Goal: Task Accomplishment & Management: Manage account settings

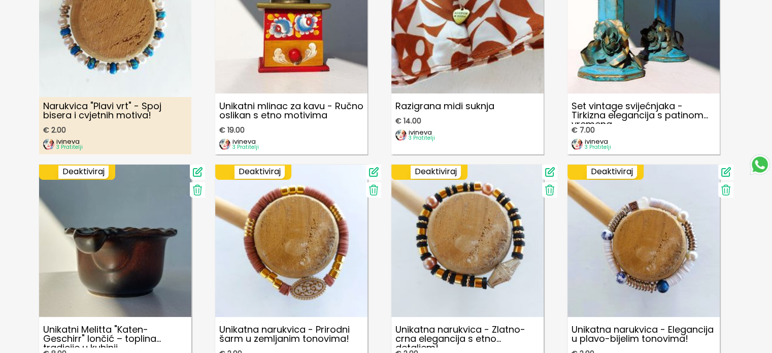
scroll to position [406, 0]
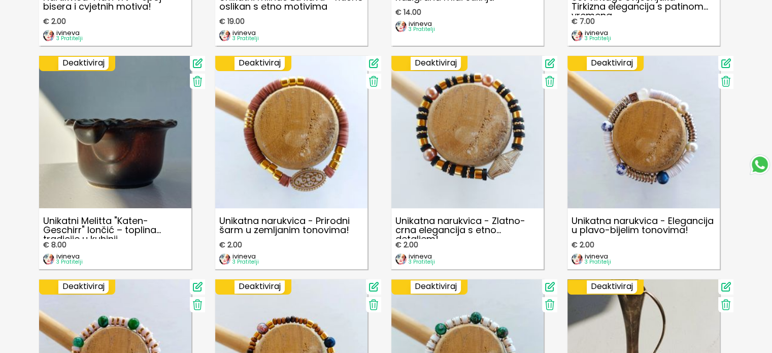
click at [723, 62] on icon at bounding box center [725, 63] width 9 height 9
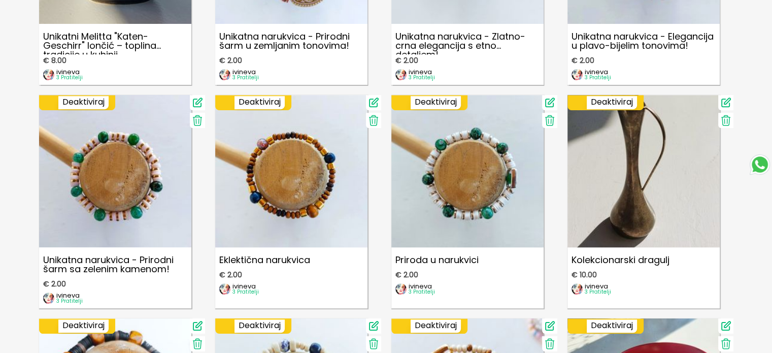
scroll to position [607, 0]
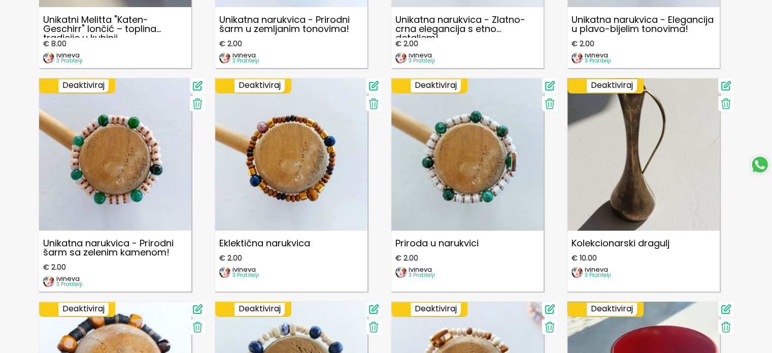
click at [197, 106] on icon at bounding box center [197, 103] width 12 height 12
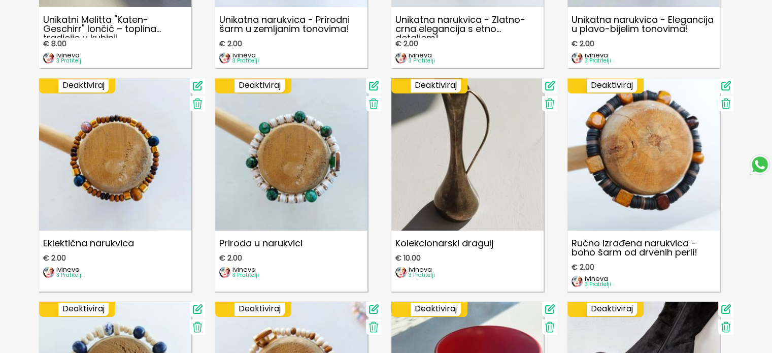
click at [371, 106] on icon at bounding box center [373, 103] width 12 height 12
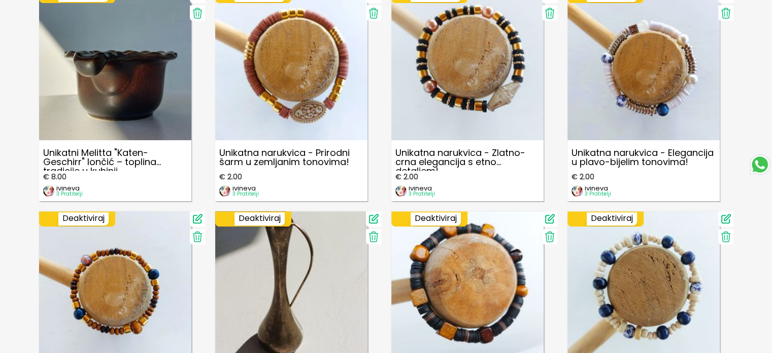
scroll to position [404, 0]
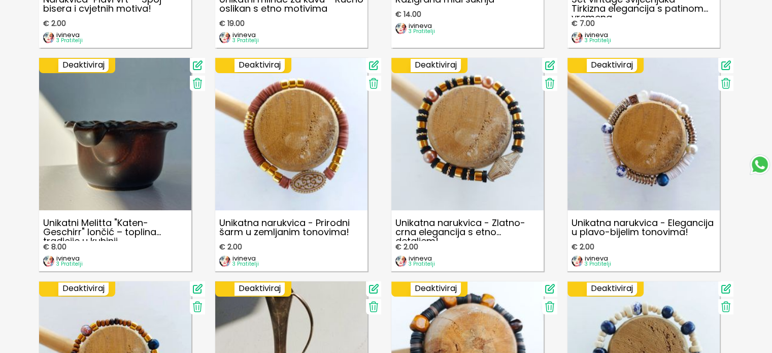
click at [723, 86] on icon at bounding box center [725, 83] width 9 height 10
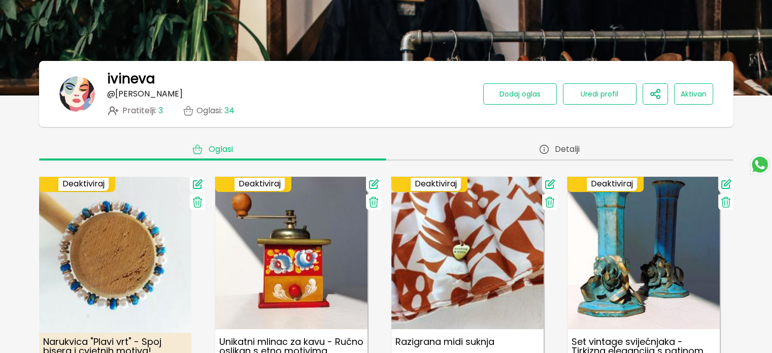
scroll to position [0, 0]
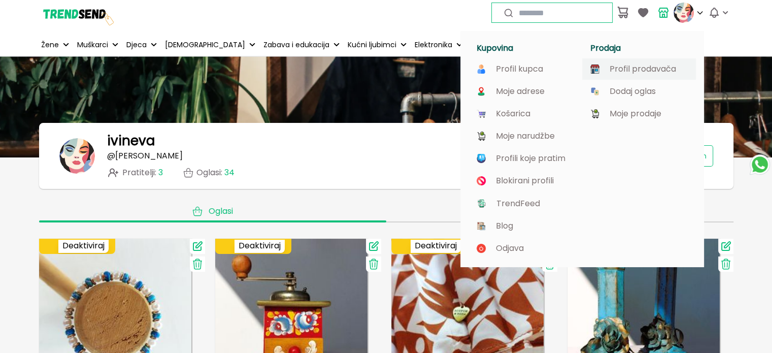
click at [661, 69] on p "Profil prodavača" at bounding box center [642, 68] width 66 height 9
click at [645, 112] on p "Moje prodaje" at bounding box center [635, 113] width 52 height 9
